Goal: Find specific page/section: Find specific page/section

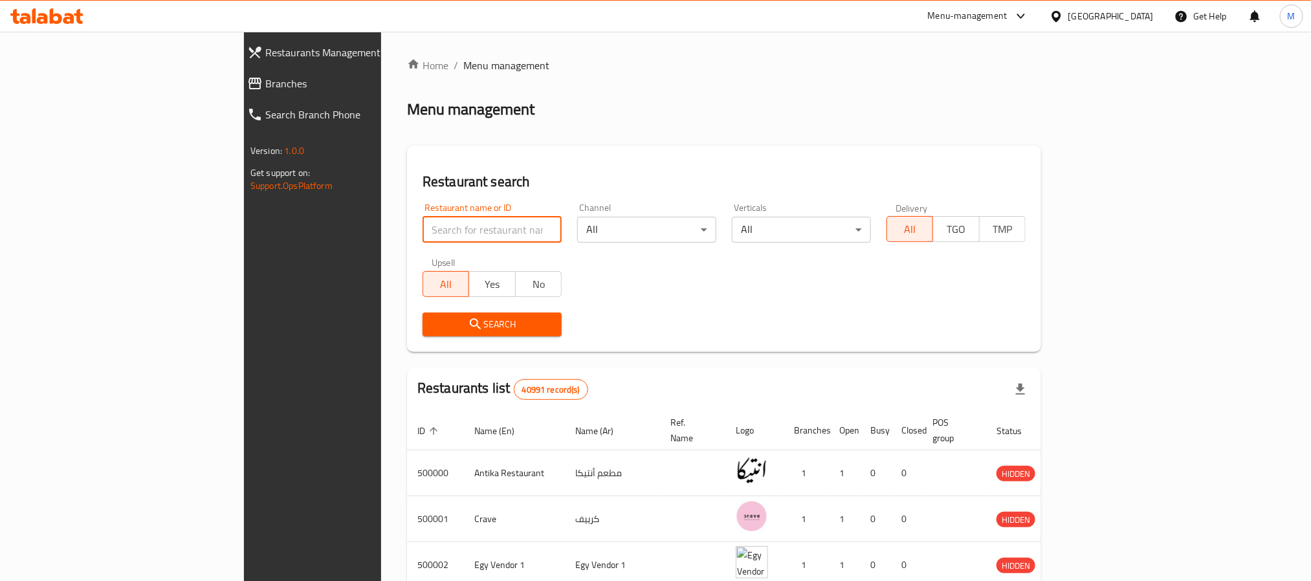
click at [423, 237] on input "search" at bounding box center [492, 230] width 139 height 26
type input "panova"
click button "Search" at bounding box center [492, 325] width 139 height 24
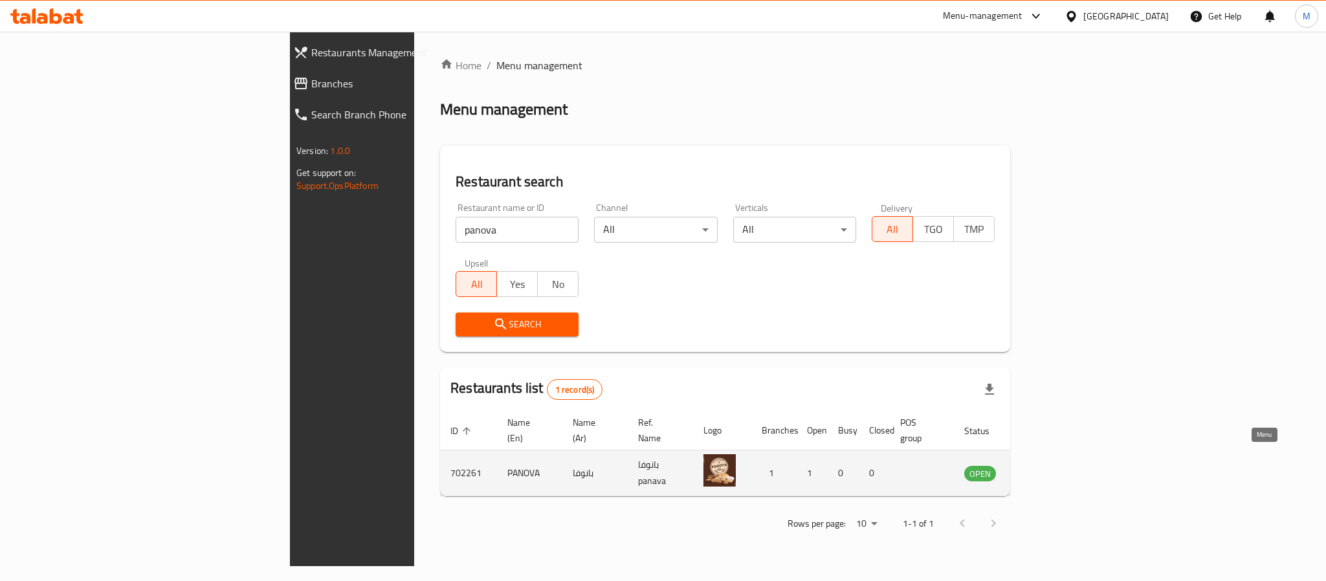
click at [1047, 469] on icon "enhanced table" at bounding box center [1040, 474] width 14 height 11
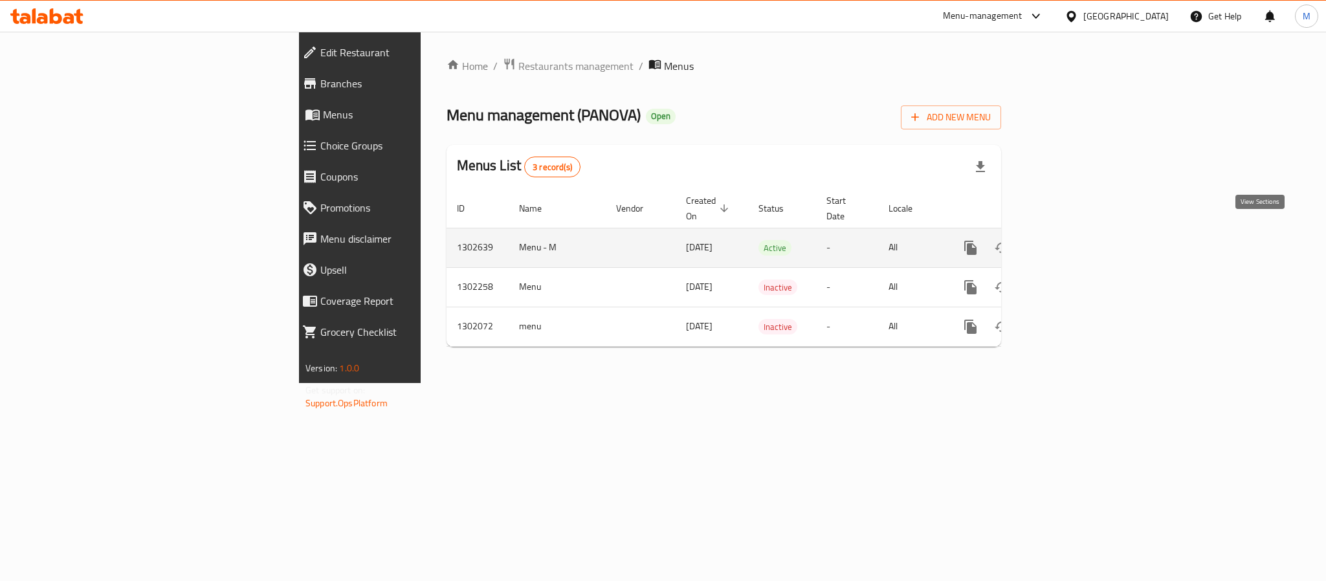
click at [1072, 240] on icon "enhanced table" at bounding box center [1064, 248] width 16 height 16
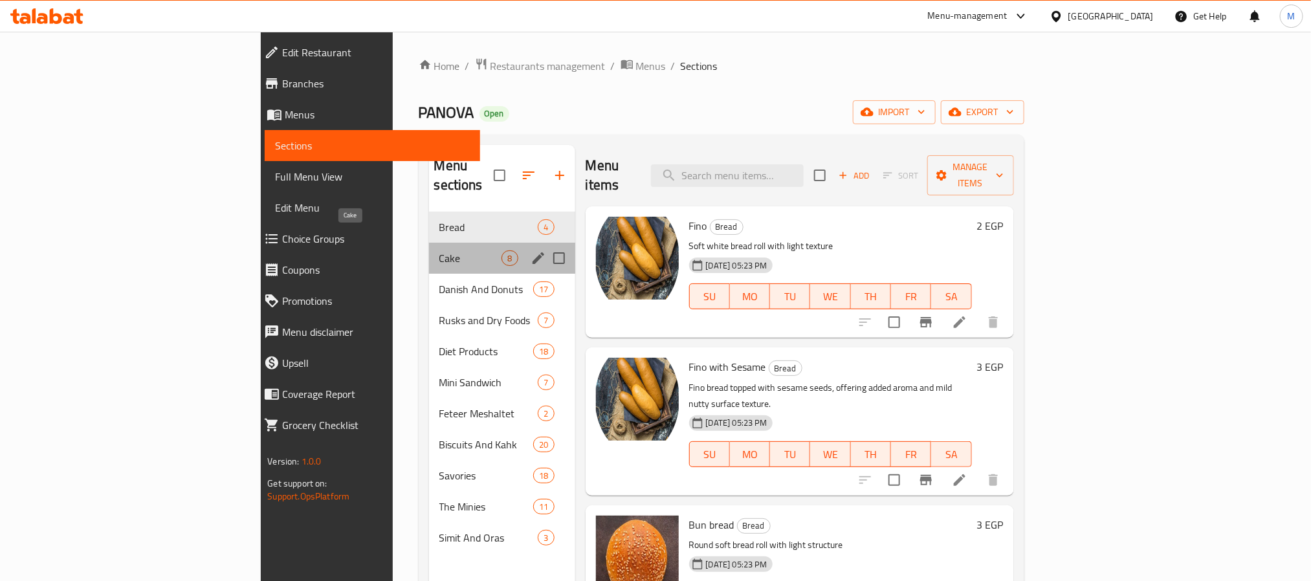
click at [440, 251] on span "Cake" at bounding box center [471, 259] width 63 height 16
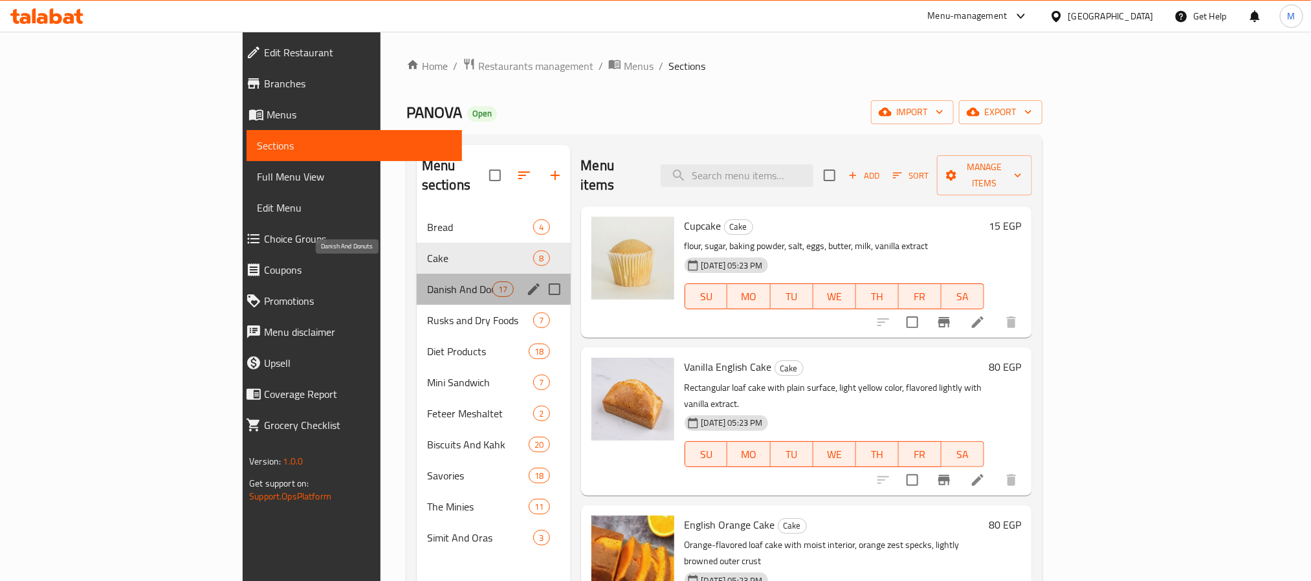
click at [427, 282] on span "Danish And Donuts" at bounding box center [459, 290] width 65 height 16
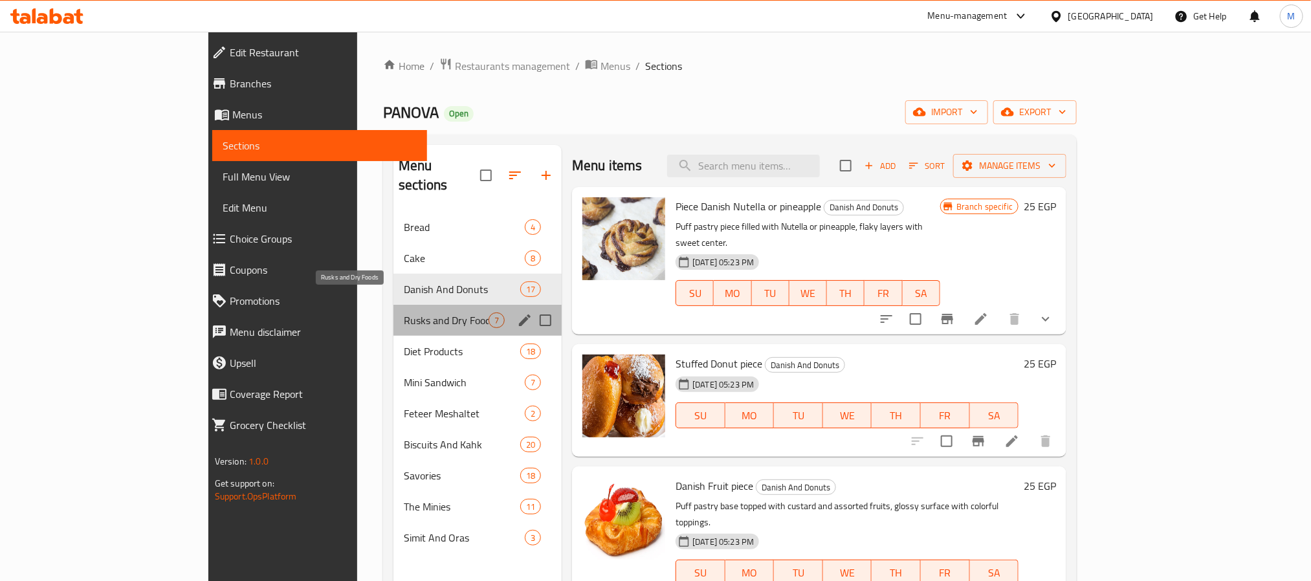
click at [404, 313] on span "Rusks and Dry Foods" at bounding box center [446, 321] width 85 height 16
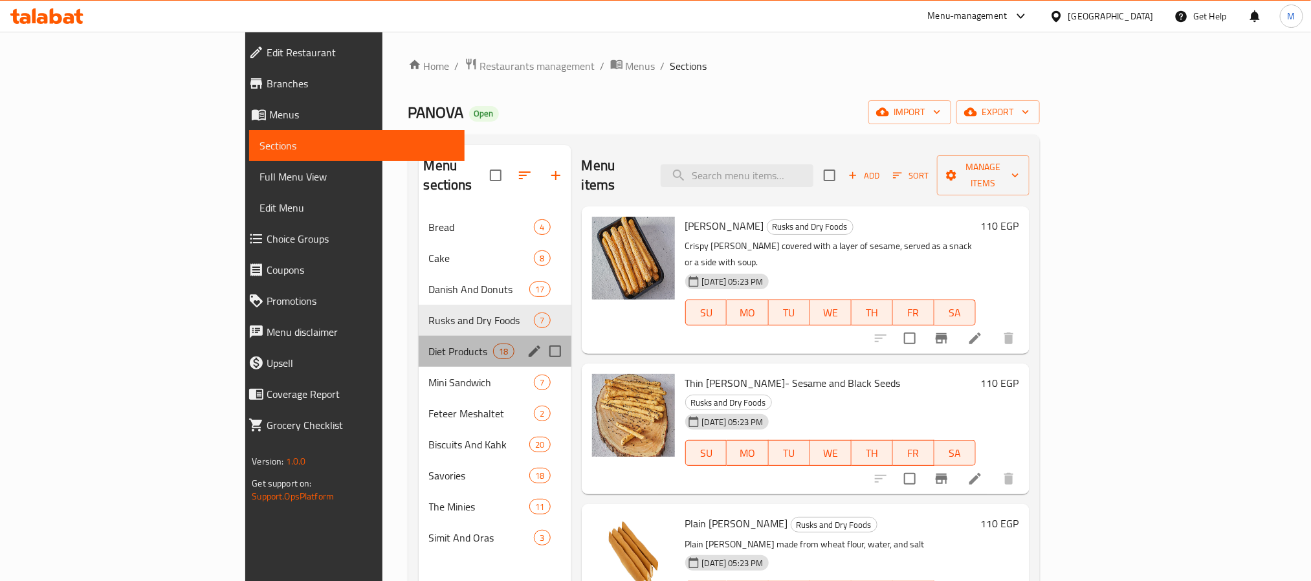
click at [419, 342] on div "Diet Products 18" at bounding box center [495, 351] width 153 height 31
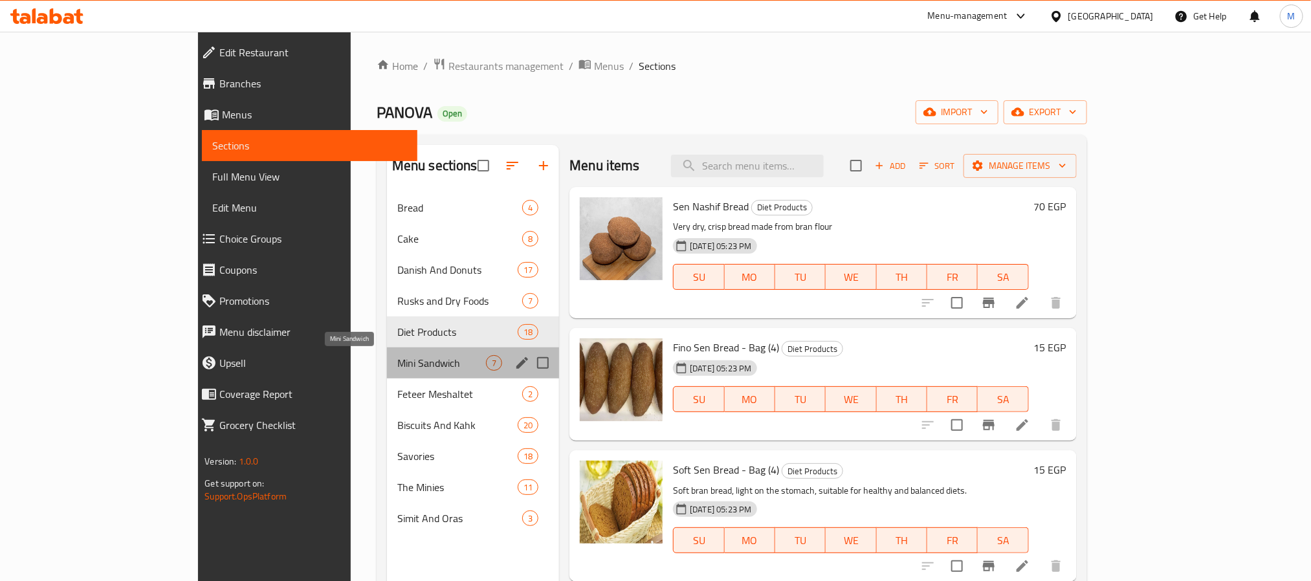
click at [397, 365] on span "Mini Sandwich" at bounding box center [441, 363] width 89 height 16
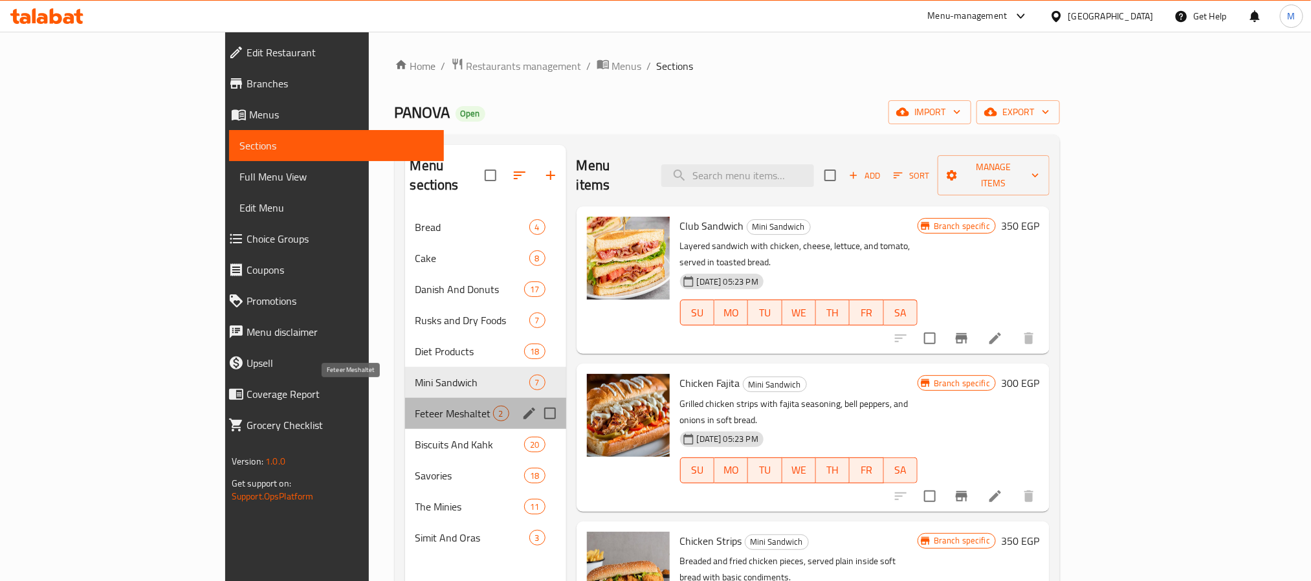
click at [416, 406] on span "Feteer Meshaltet" at bounding box center [455, 414] width 78 height 16
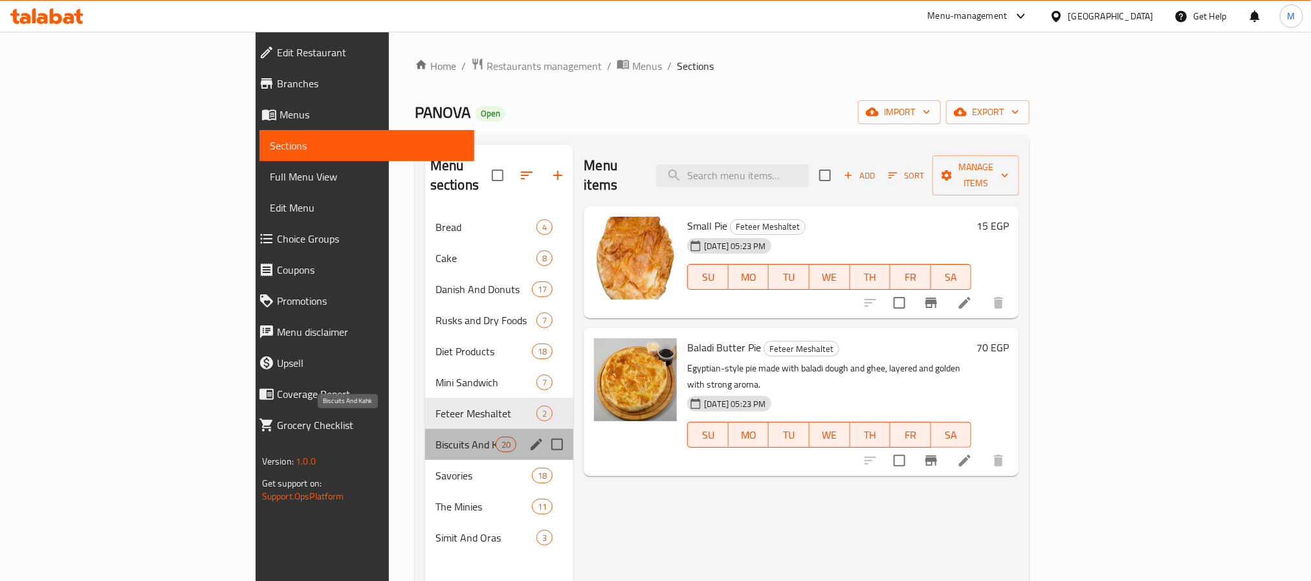
click at [436, 437] on span "Biscuits And Kahk" at bounding box center [466, 445] width 60 height 16
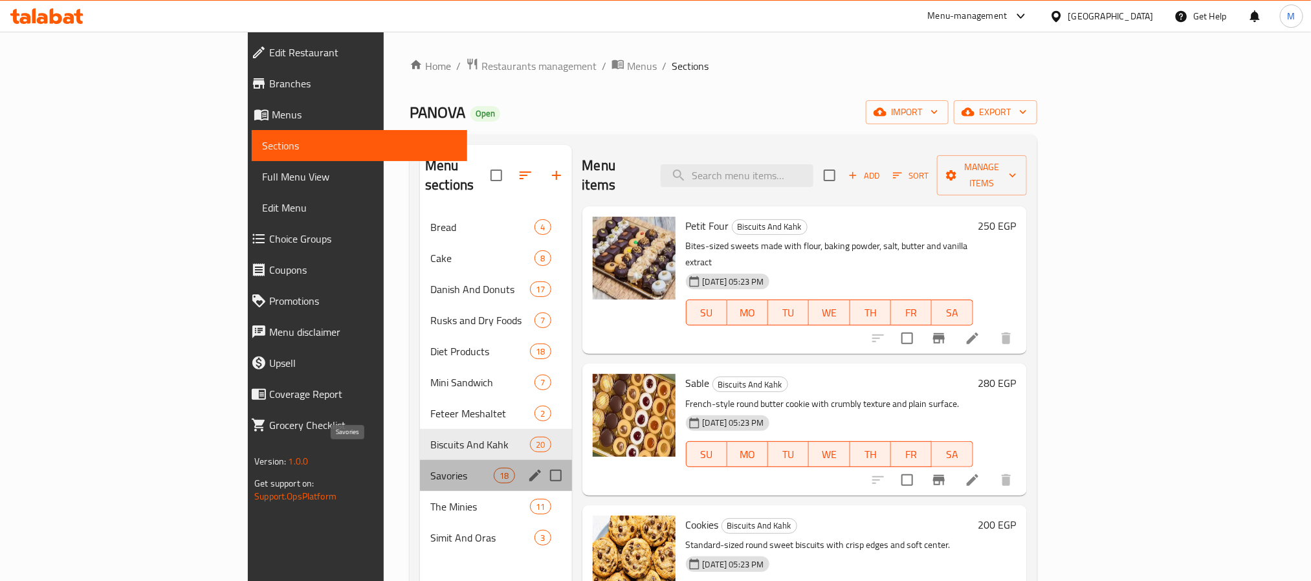
click at [430, 468] on span "Savories" at bounding box center [461, 476] width 63 height 16
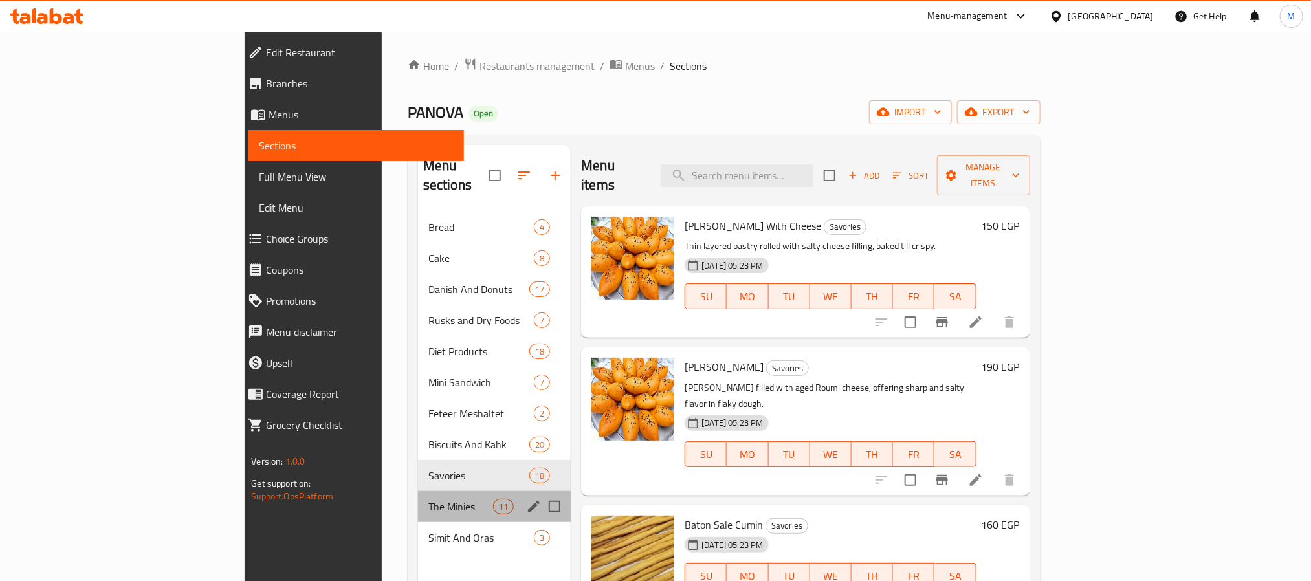
click at [418, 497] on div "The Minies 11" at bounding box center [494, 506] width 153 height 31
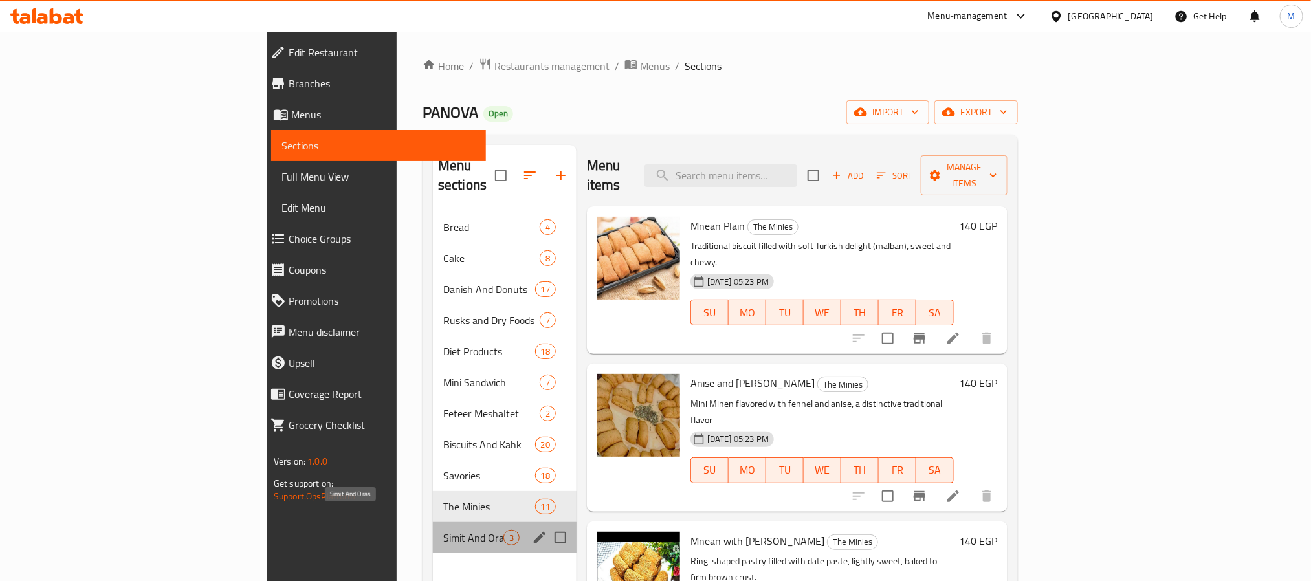
click at [443, 530] on span "Simit And Oras" at bounding box center [473, 538] width 60 height 16
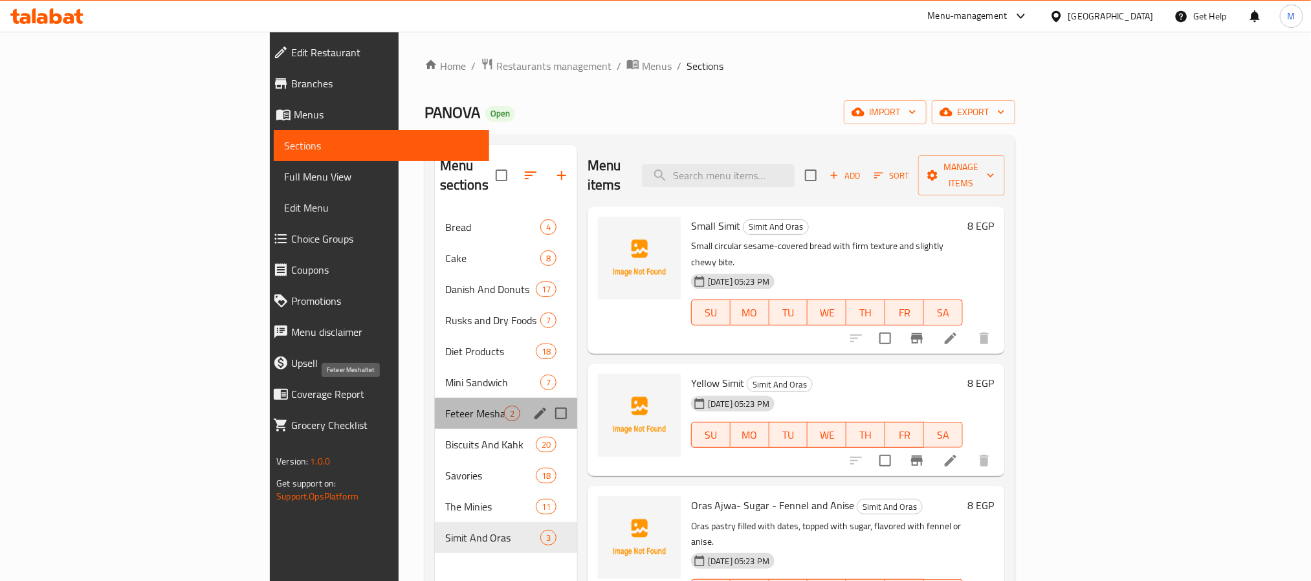
click at [445, 406] on span "Feteer Meshaltet" at bounding box center [474, 414] width 59 height 16
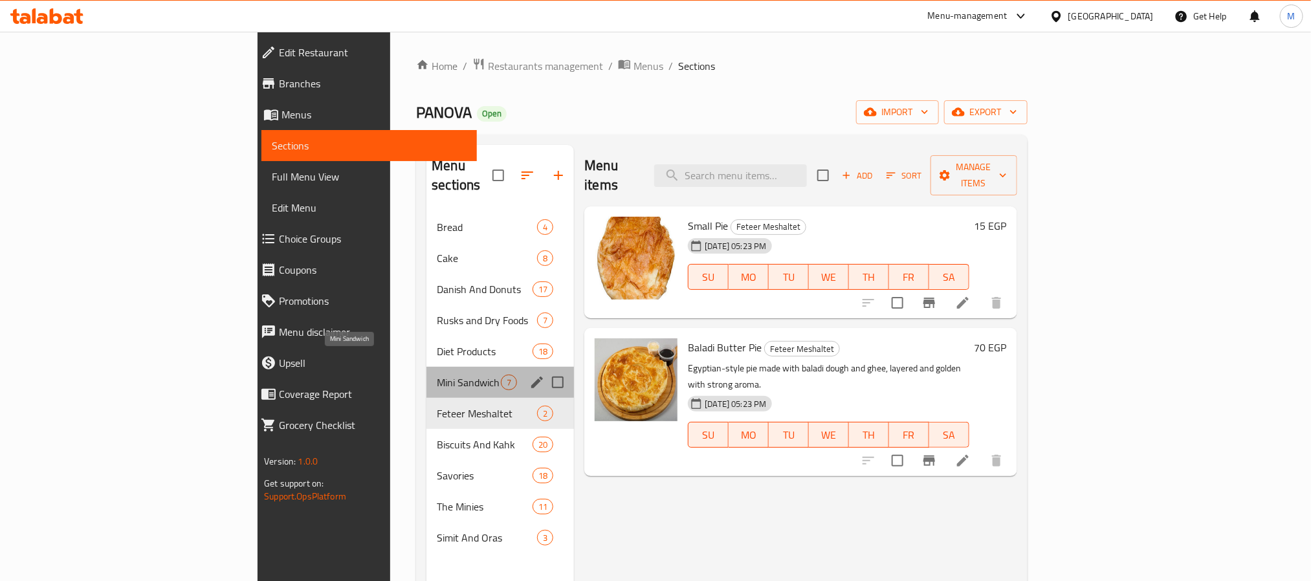
click at [437, 375] on span "Mini Sandwich" at bounding box center [469, 383] width 64 height 16
